Goal: Information Seeking & Learning: Learn about a topic

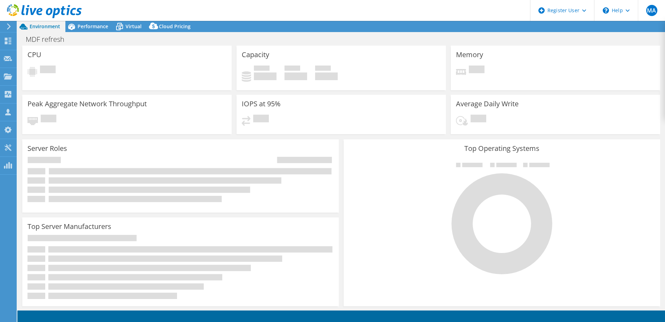
select select "USD"
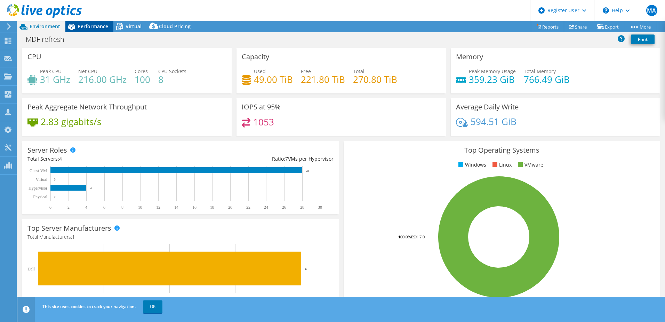
click at [104, 26] on span "Performance" at bounding box center [93, 26] width 31 height 7
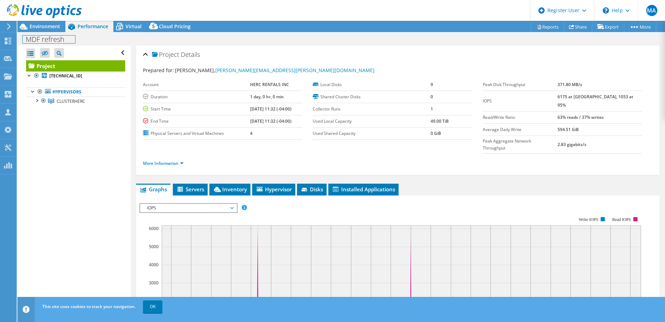
click at [41, 32] on div "MDF refresh Print" at bounding box center [341, 39] width 648 height 14
click at [42, 27] on span "Environment" at bounding box center [45, 26] width 31 height 7
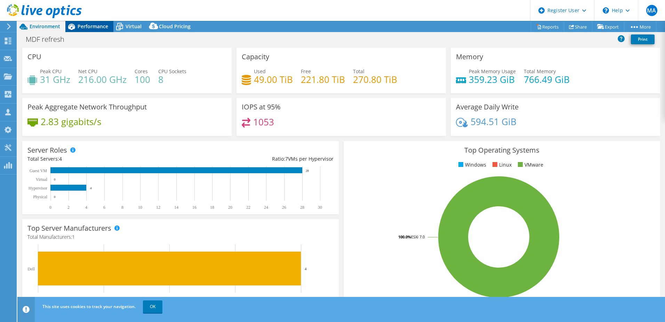
click at [101, 30] on div "Performance" at bounding box center [89, 26] width 48 height 11
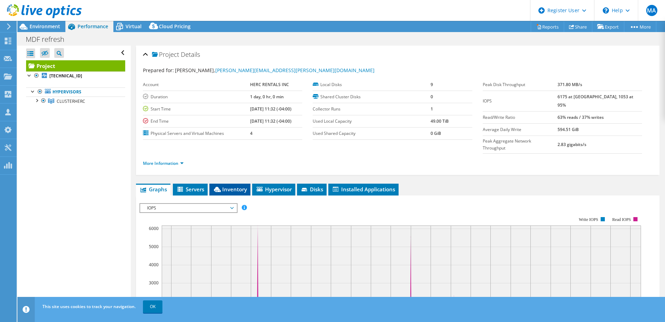
click at [227, 183] on li "Inventory" at bounding box center [229, 189] width 41 height 12
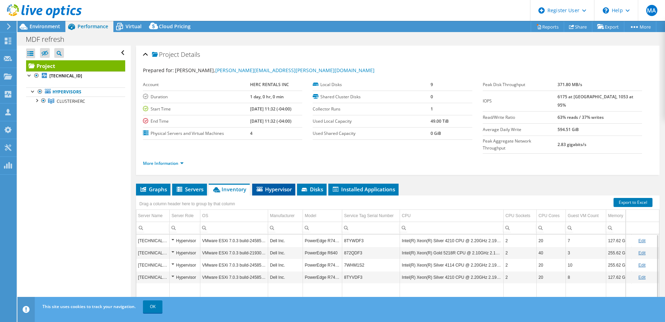
click at [286, 185] on span "Hypervisor" at bounding box center [274, 188] width 36 height 7
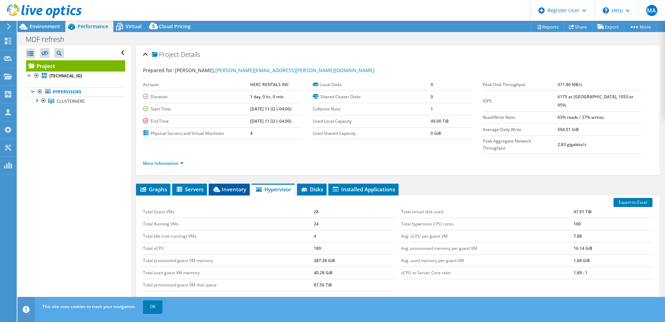
click at [227, 185] on span "Inventory" at bounding box center [229, 188] width 34 height 7
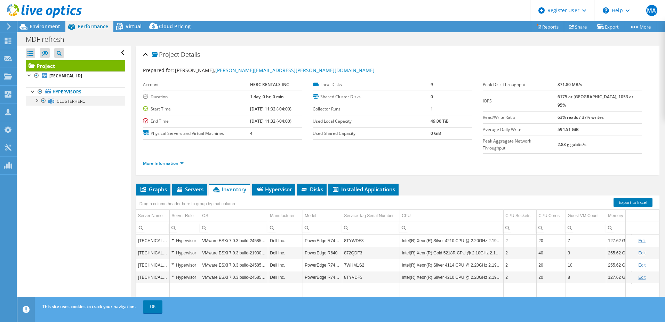
click at [35, 101] on div at bounding box center [36, 99] width 7 height 7
click at [137, 23] on span "Virtual" at bounding box center [134, 26] width 16 height 7
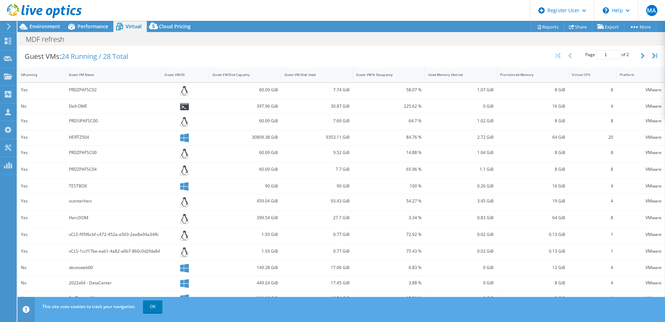
scroll to position [139, 0]
click at [318, 72] on div "Guest VM Disk Used" at bounding box center [313, 72] width 57 height 5
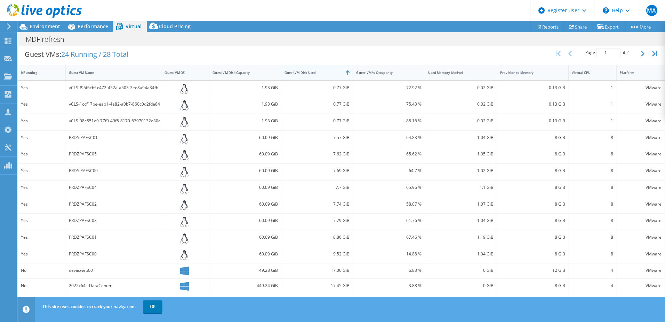
click at [318, 72] on div "Guest VM Disk Used" at bounding box center [313, 72] width 57 height 5
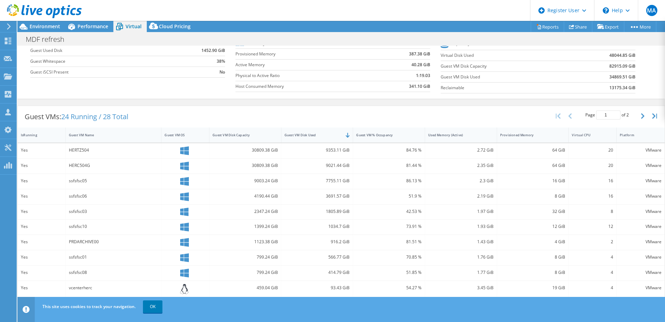
scroll to position [7, 0]
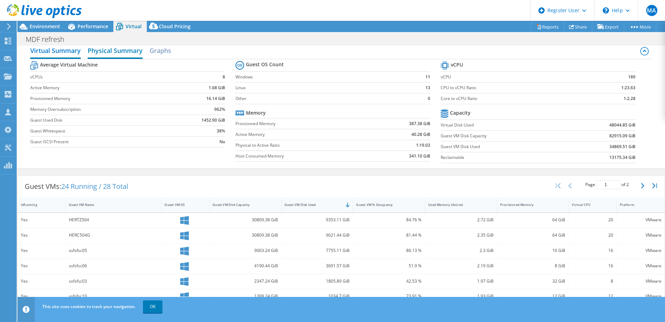
click at [119, 52] on h2 "Physical Summary" at bounding box center [115, 50] width 55 height 15
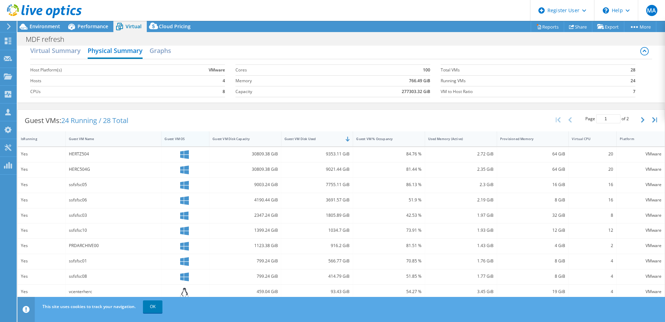
scroll to position [0, 0]
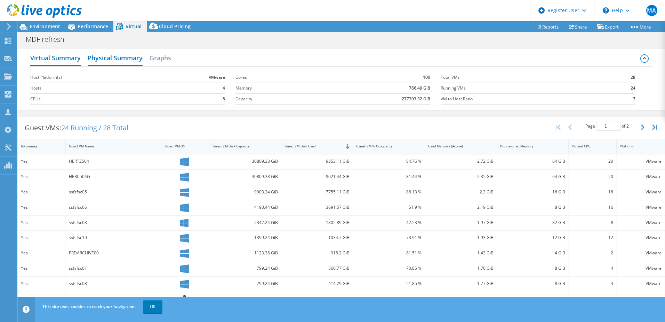
click at [55, 57] on h2 "Virtual Summary" at bounding box center [55, 58] width 50 height 15
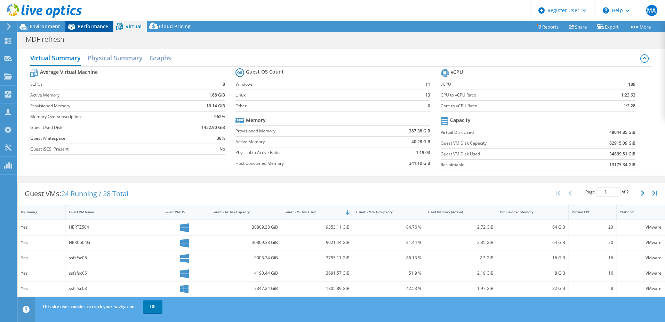
click at [84, 28] on span "Performance" at bounding box center [93, 26] width 31 height 7
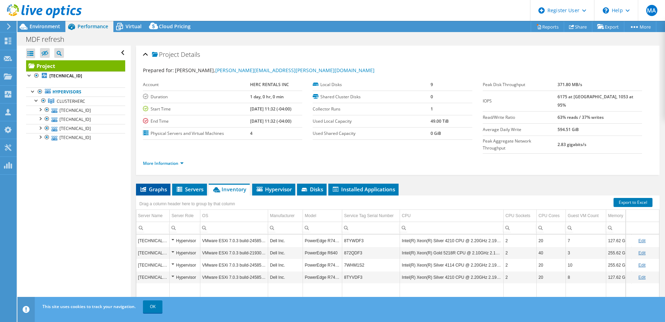
click at [156, 185] on span "Graphs" at bounding box center [153, 188] width 27 height 7
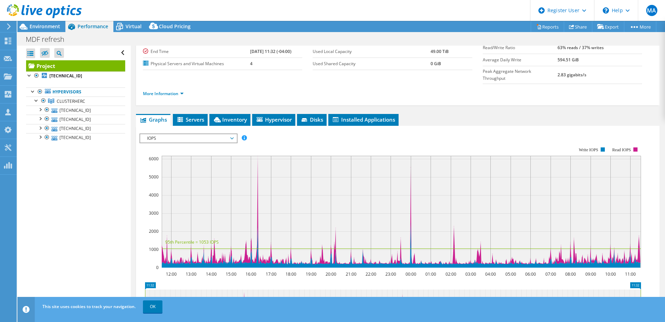
scroll to position [104, 0]
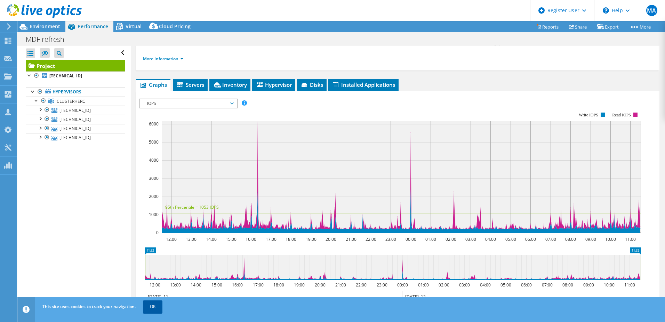
click at [158, 308] on link "OK" at bounding box center [152, 306] width 19 height 13
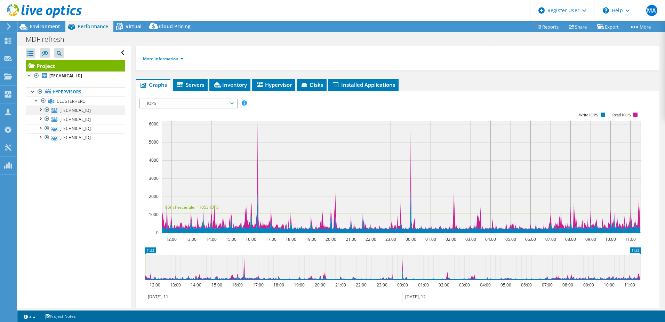
click at [41, 110] on div at bounding box center [40, 108] width 7 height 7
click at [41, 146] on div at bounding box center [40, 145] width 7 height 7
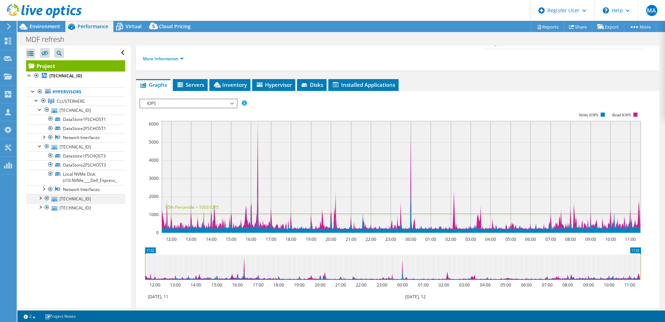
click at [40, 197] on div at bounding box center [40, 197] width 7 height 7
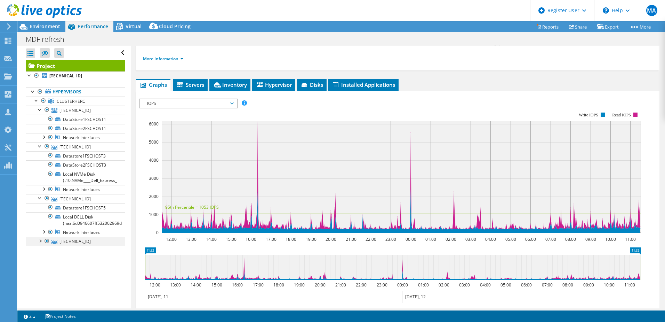
click at [39, 242] on div at bounding box center [40, 240] width 7 height 7
